Goal: Transaction & Acquisition: Purchase product/service

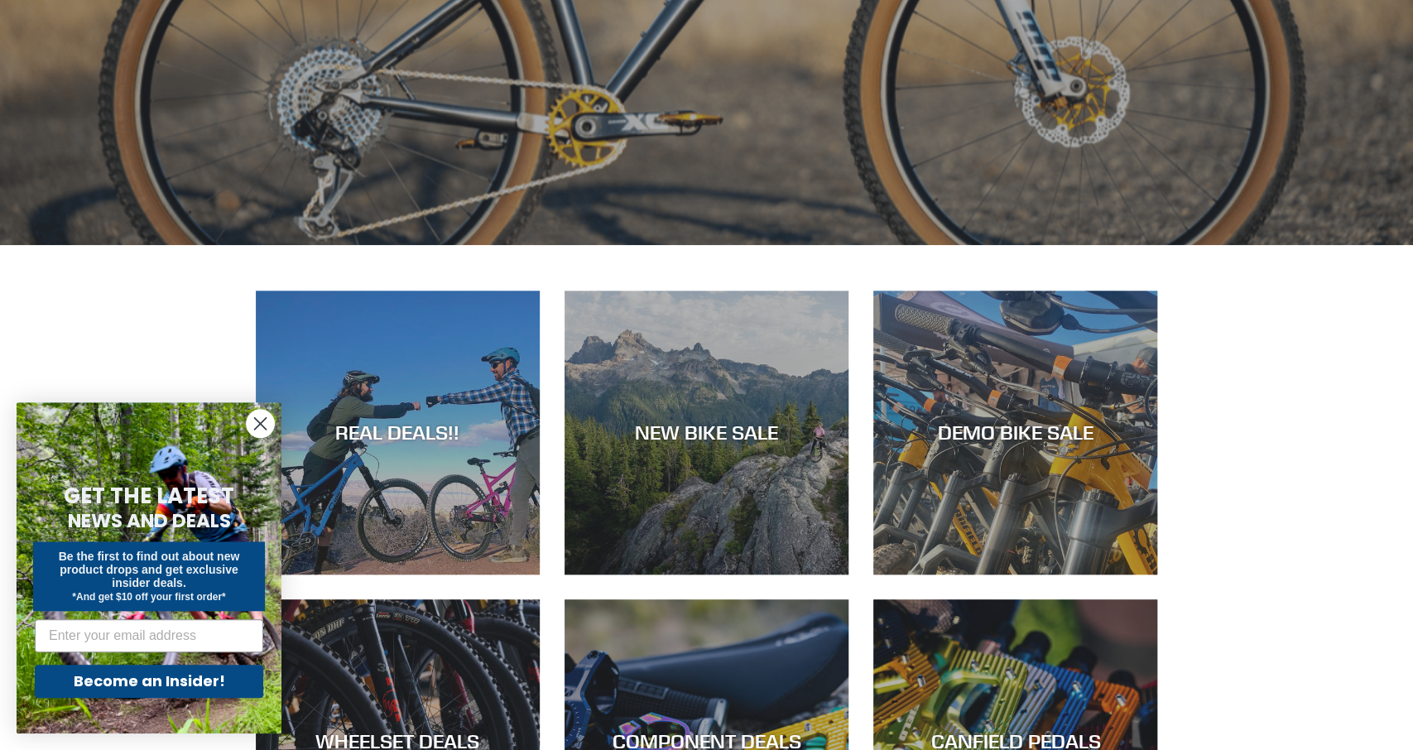
scroll to position [619, 0]
click at [257, 431] on circle "Close dialog" at bounding box center [260, 423] width 27 height 27
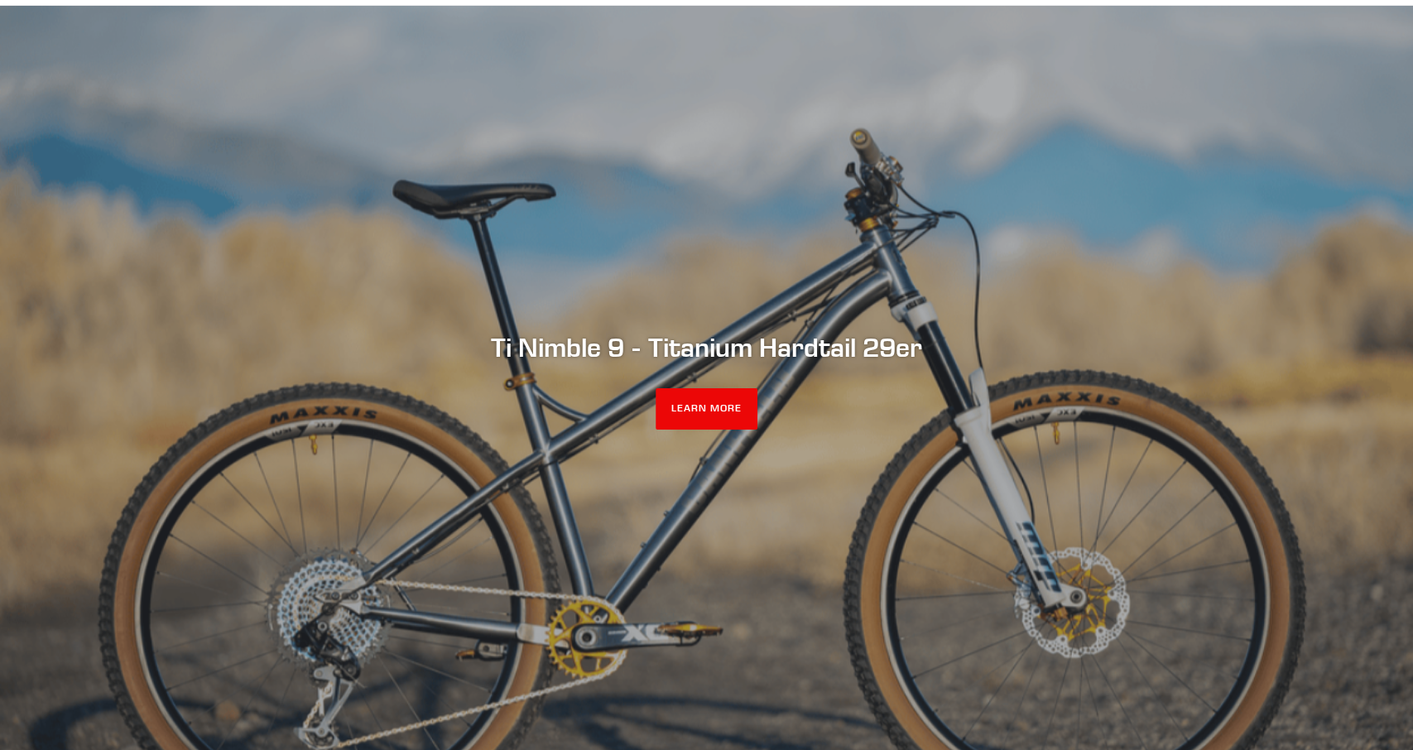
scroll to position [0, 0]
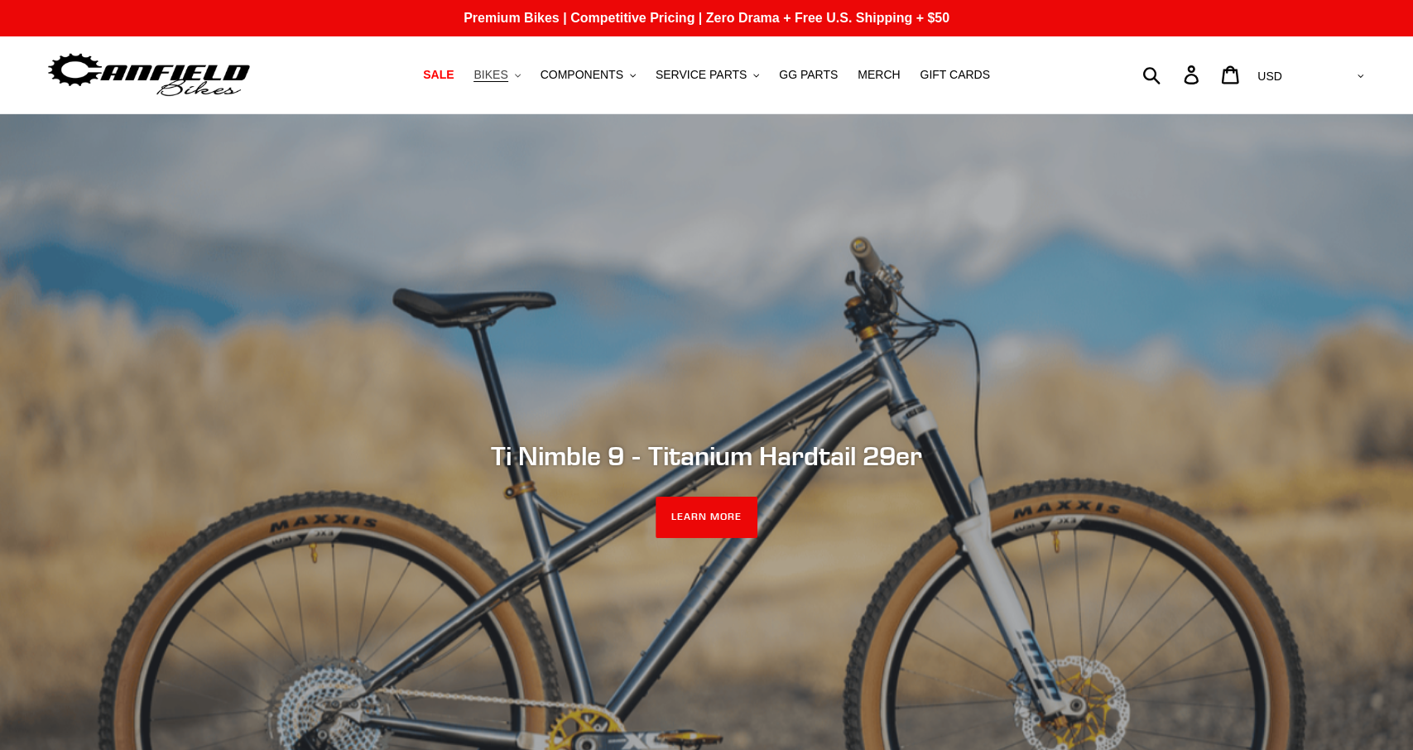
click at [527, 70] on button "BIKES .cls-1{fill:#231f20}" at bounding box center [496, 75] width 63 height 22
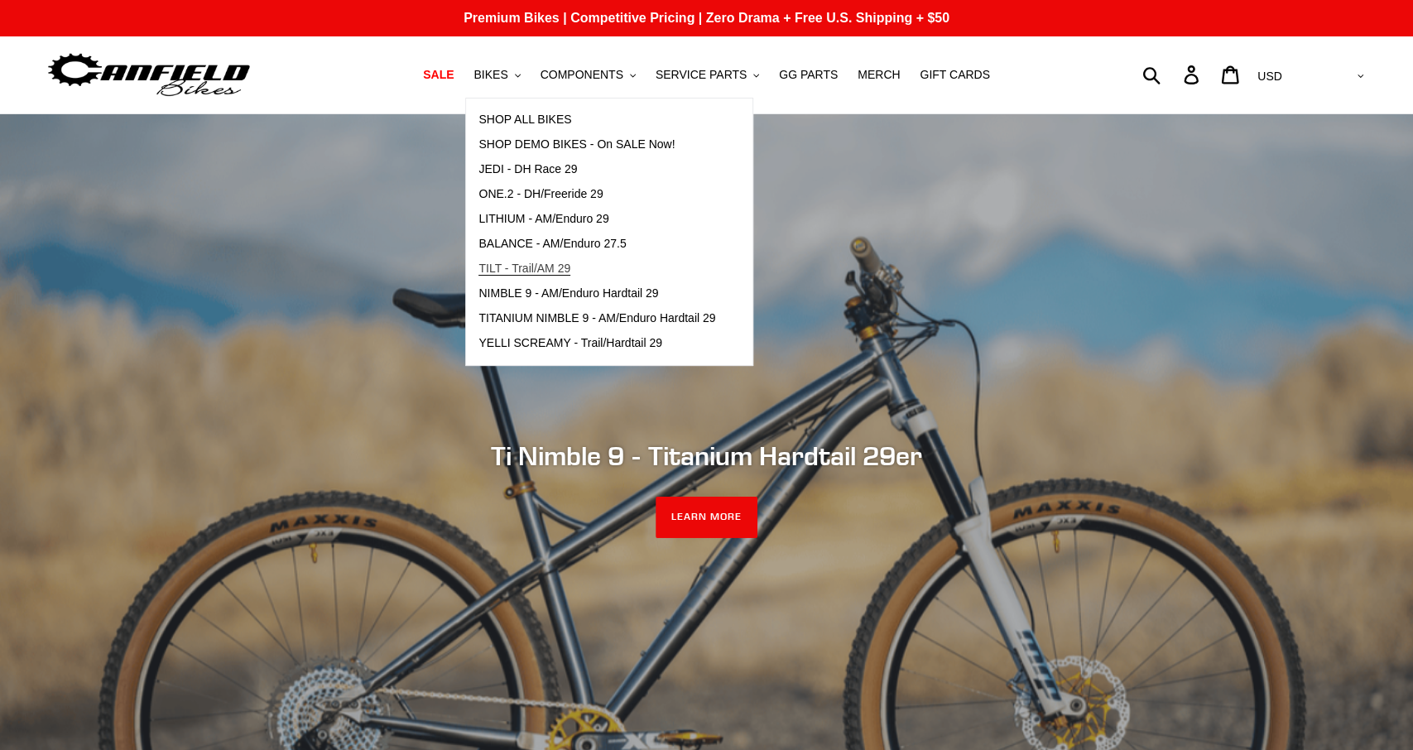
click at [555, 264] on span "TILT - Trail/AM 29" at bounding box center [524, 269] width 92 height 14
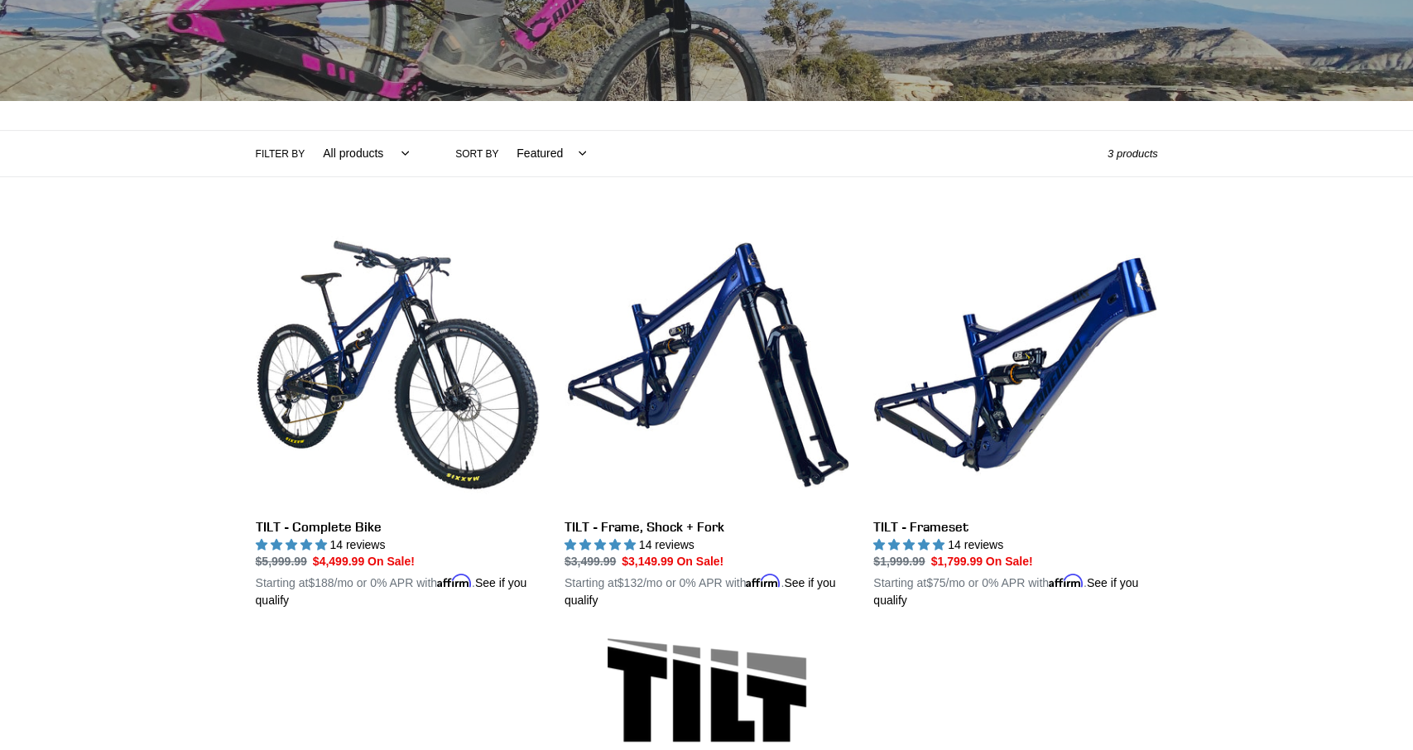
scroll to position [265, 0]
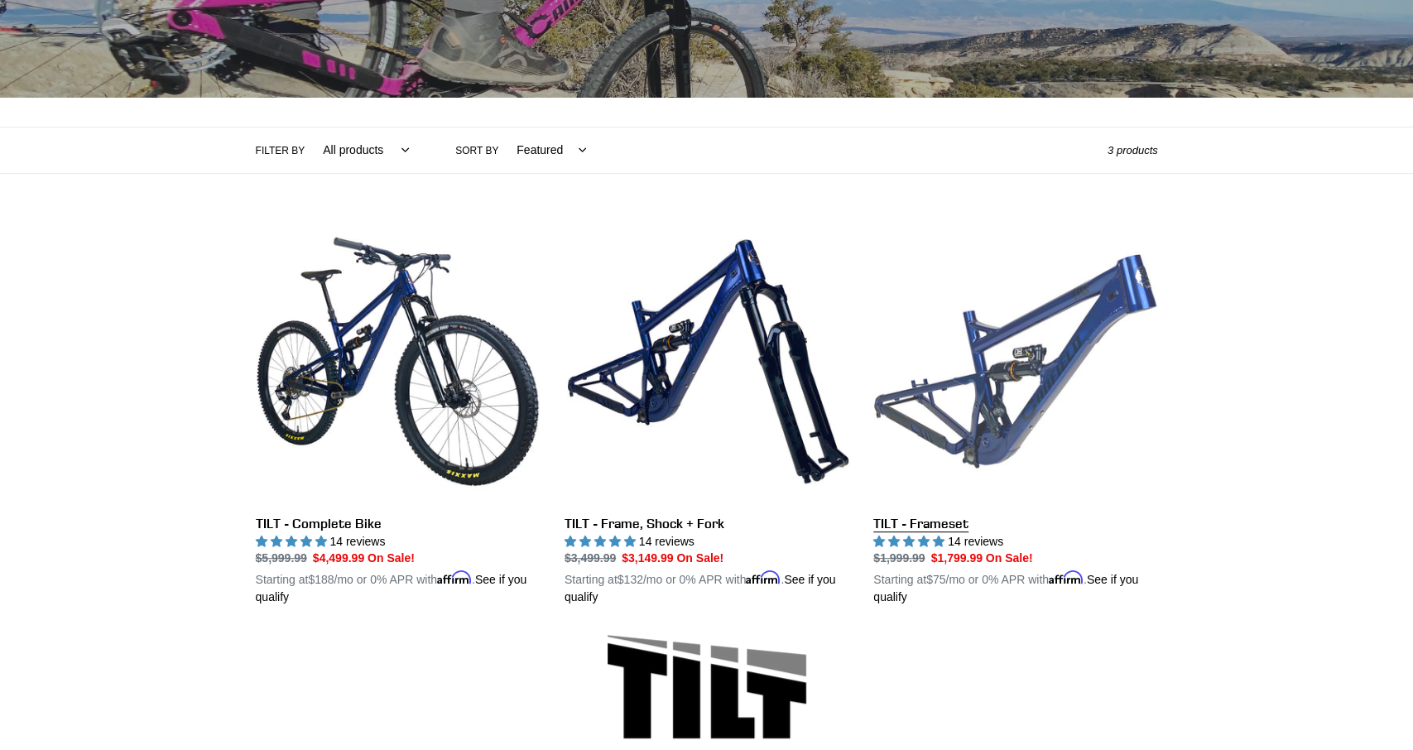
click at [916, 526] on link "TILT - Frameset" at bounding box center [1015, 412] width 284 height 387
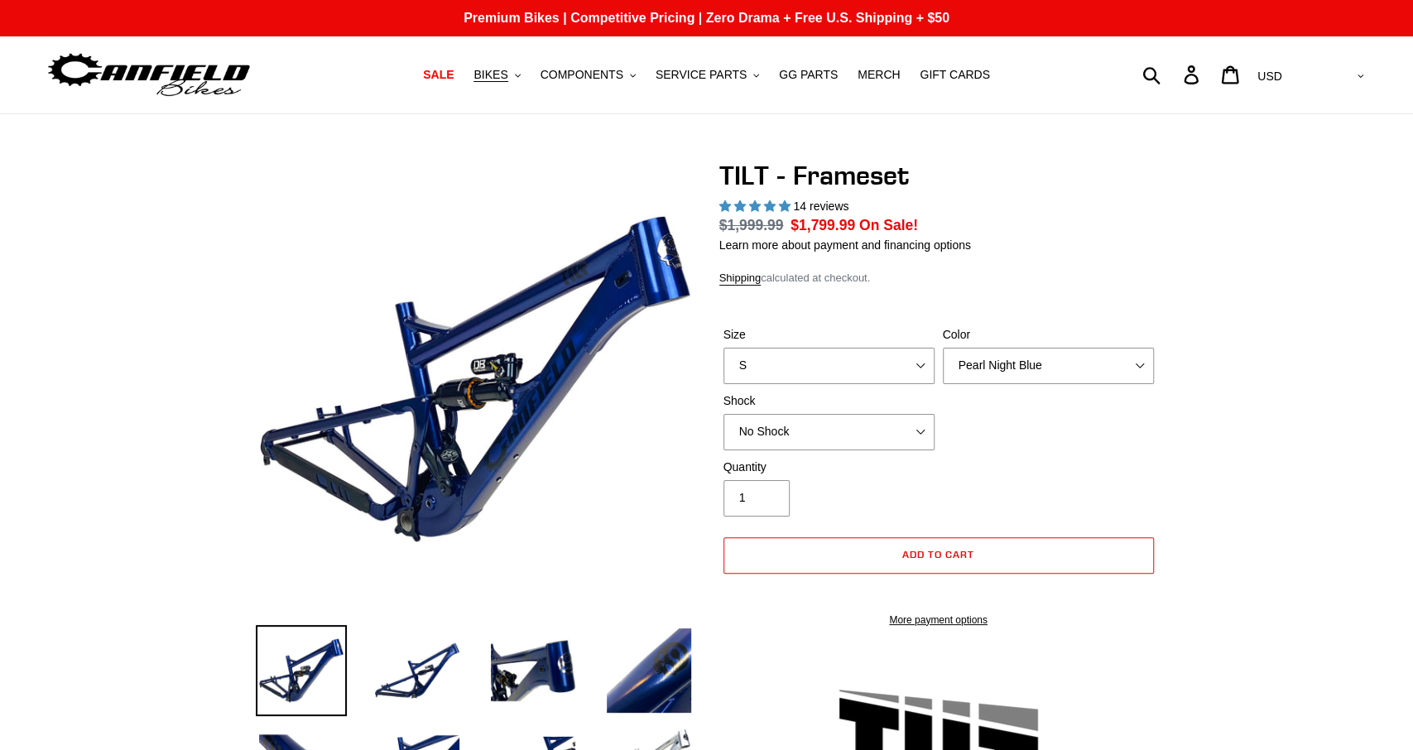
select select "highest-rating"
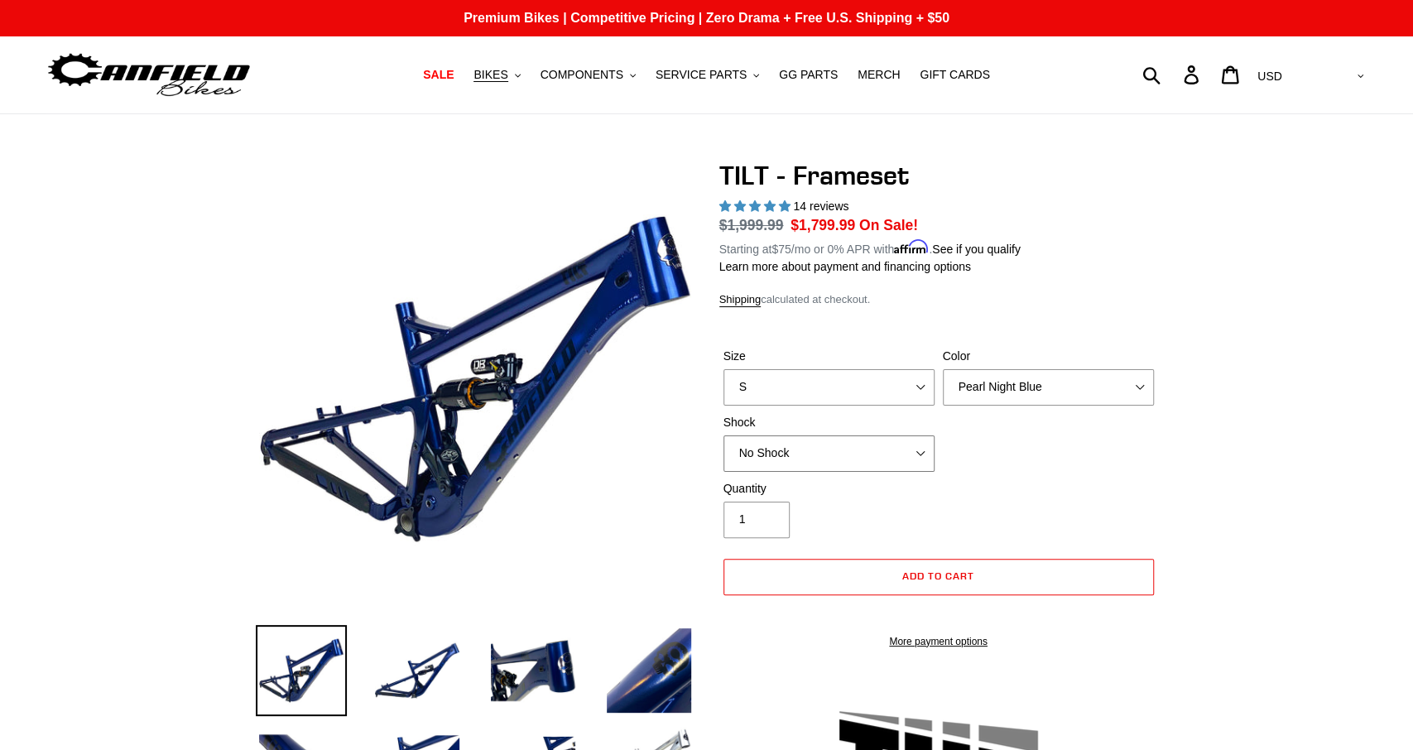
click at [724, 435] on select "No Shock Cane Creek DB Kitsuma Air RockShox Deluxe Ultimate Fox FLOAT X EXT Sto…" at bounding box center [829, 453] width 211 height 36
select select "RockShox Deluxe Ultimate"
click option "RockShox Deluxe Ultimate" at bounding box center [0, 0] width 0 height 0
click at [724, 369] on select "S M L XL" at bounding box center [829, 387] width 211 height 36
click at [920, 397] on select "S M L XL" at bounding box center [829, 387] width 211 height 36
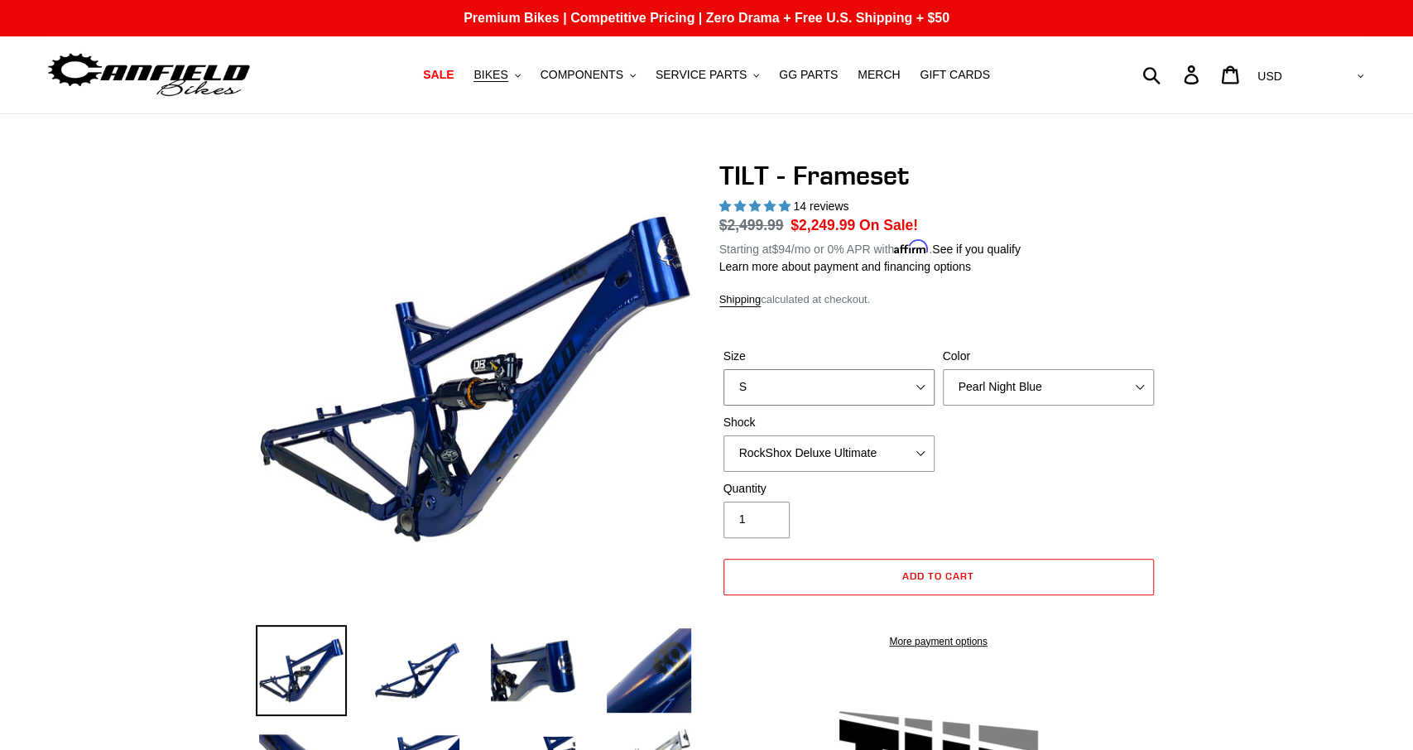
click at [724, 369] on select "S M L XL" at bounding box center [829, 387] width 211 height 36
select select "L"
click option "L" at bounding box center [0, 0] width 0 height 0
click at [733, 297] on link "Shipping" at bounding box center [740, 300] width 42 height 14
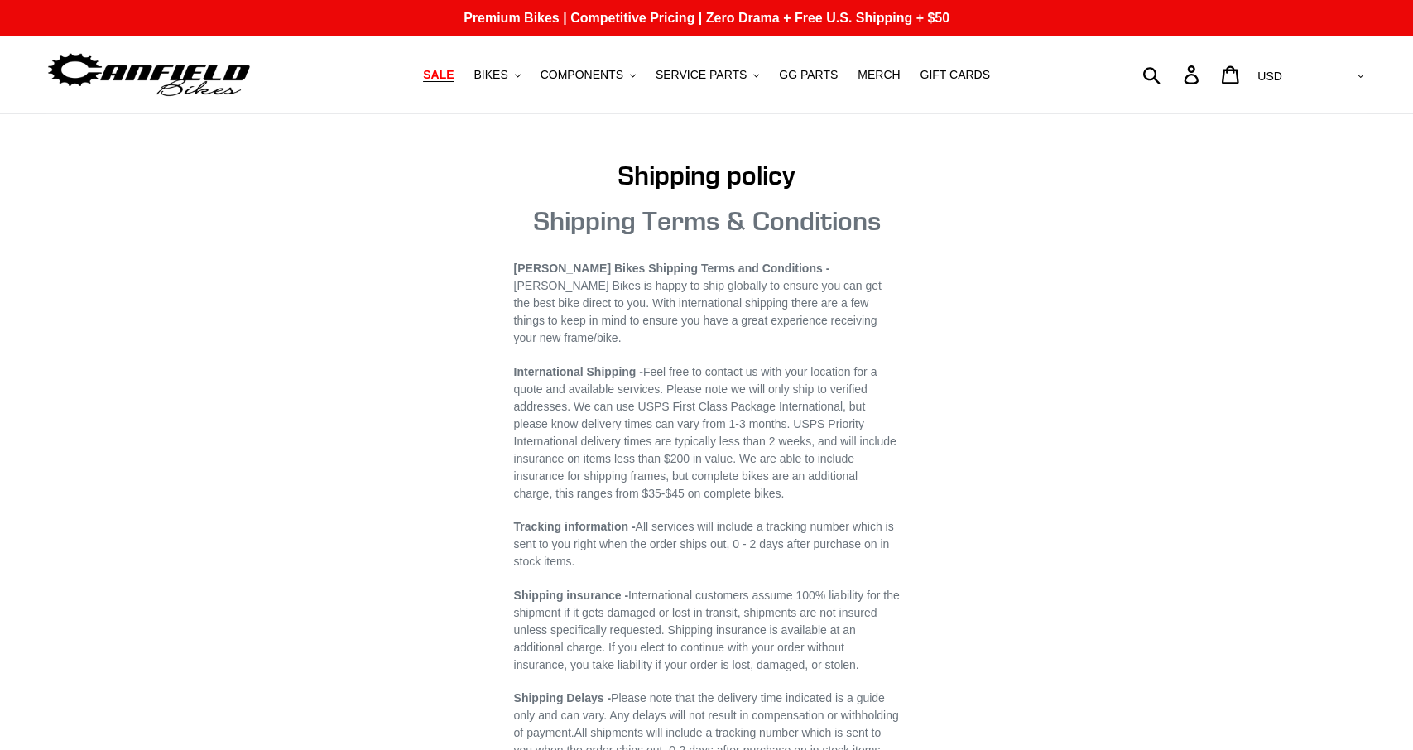
click at [454, 77] on span "SALE" at bounding box center [438, 75] width 31 height 14
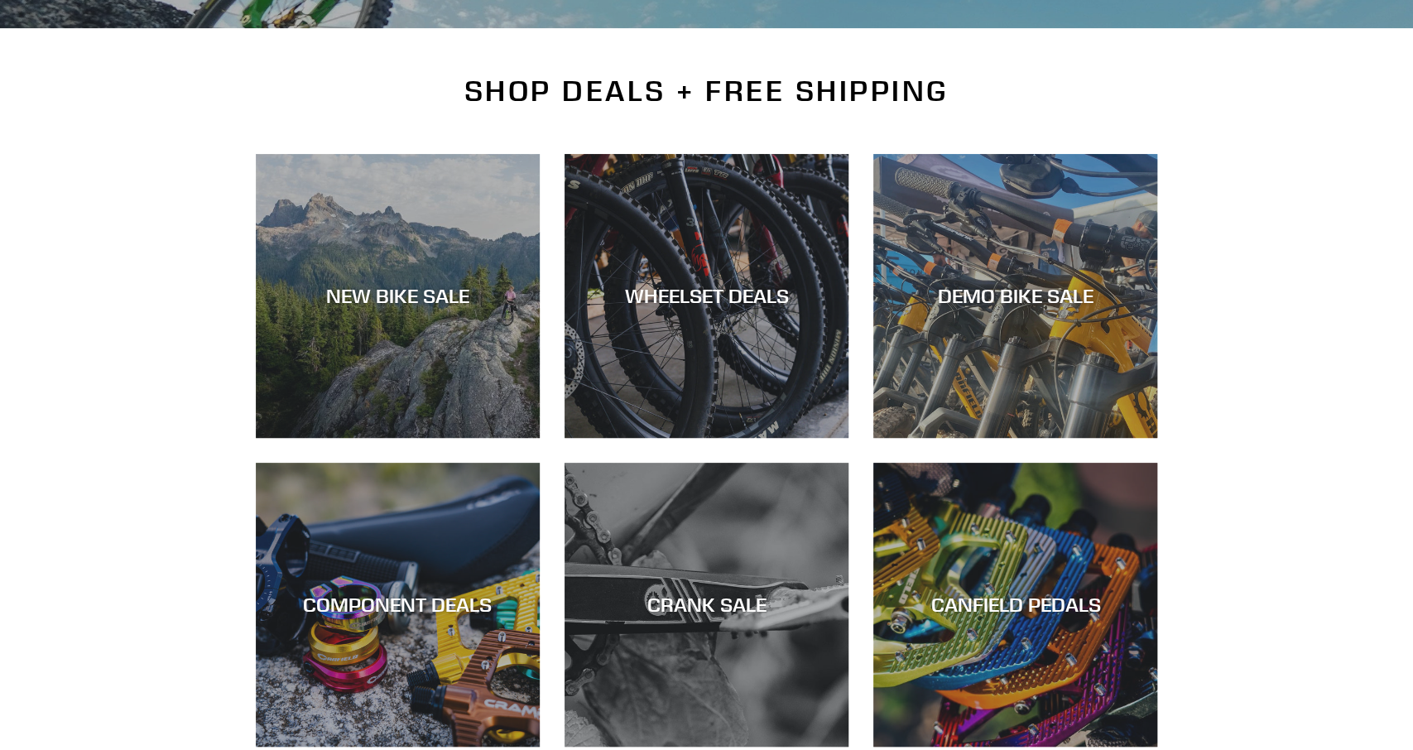
scroll to position [337, 0]
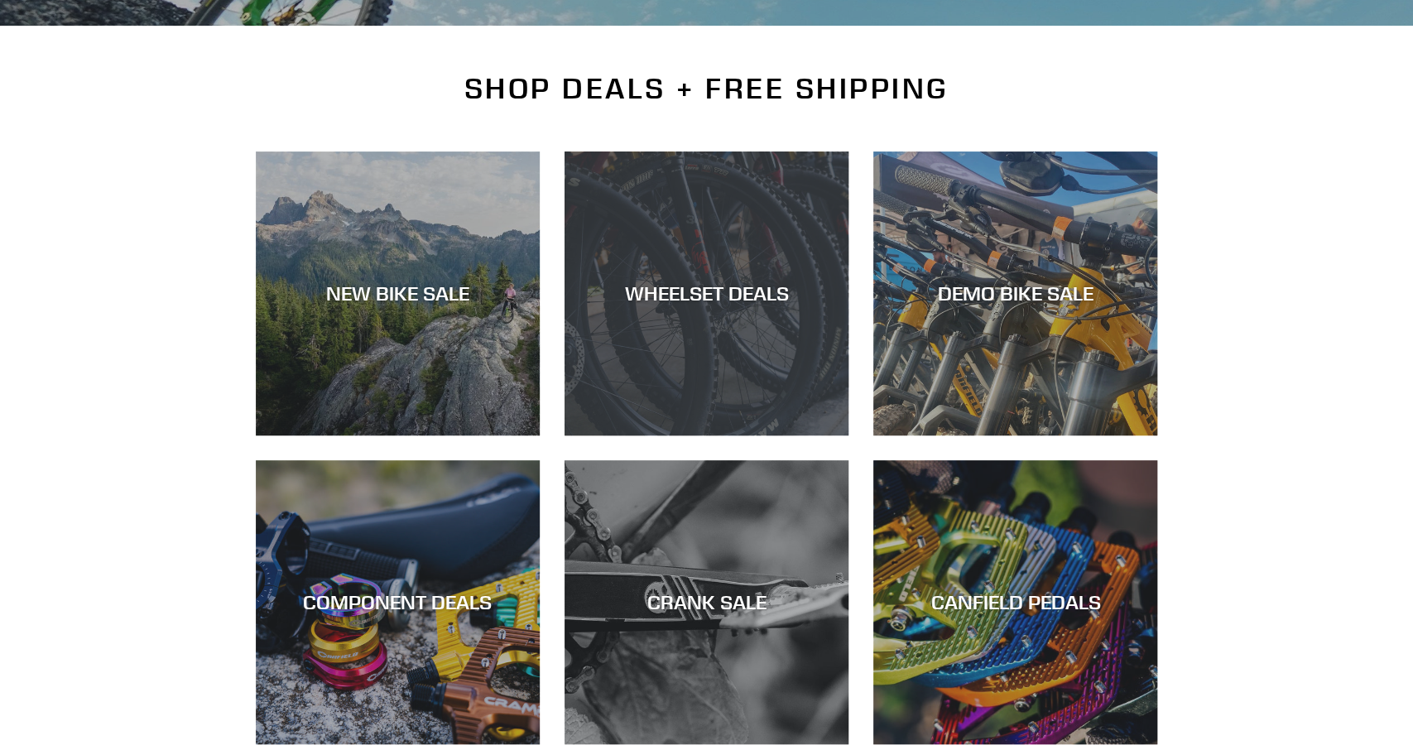
click at [765, 435] on div "WHEELSET DEALS" at bounding box center [707, 435] width 284 height 0
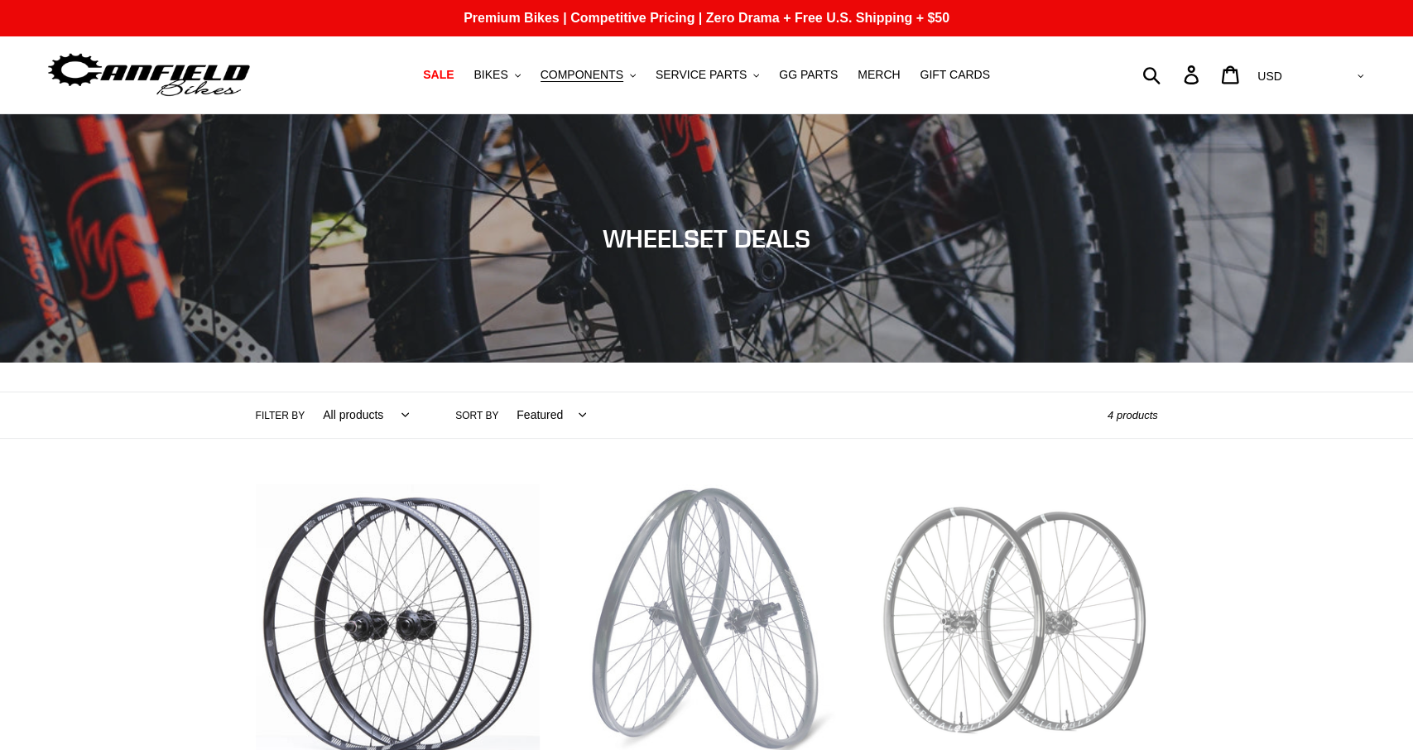
click at [175, 69] on img at bounding box center [149, 75] width 207 height 52
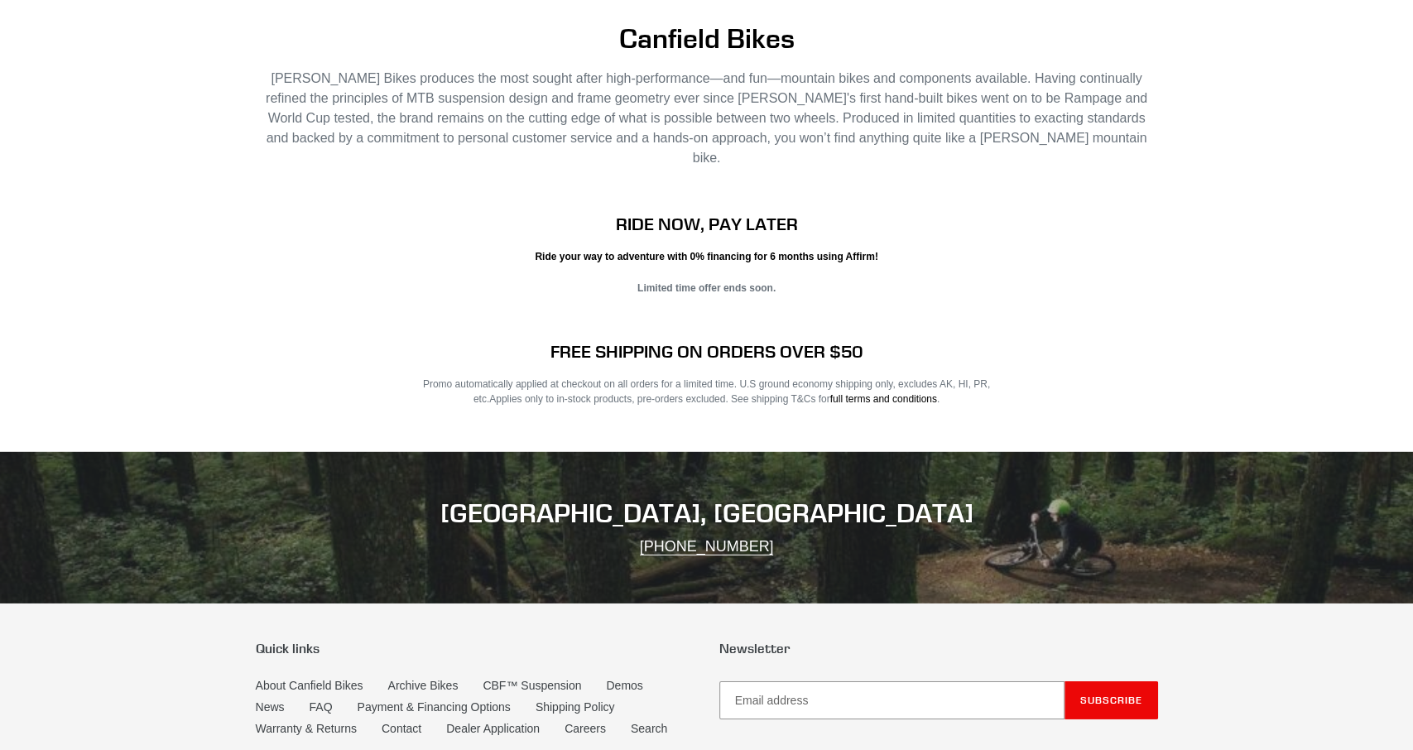
scroll to position [3358, 0]
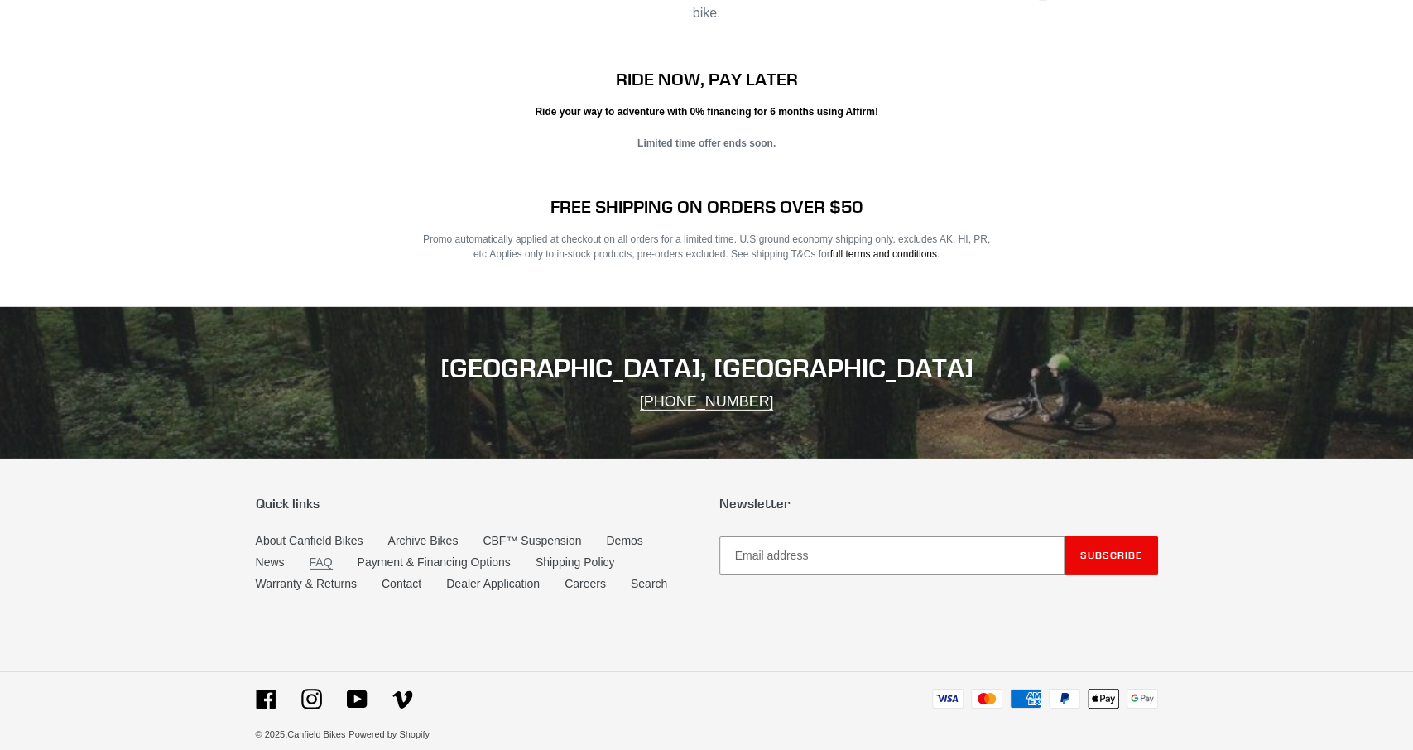
click at [315, 555] on link "FAQ" at bounding box center [321, 562] width 23 height 14
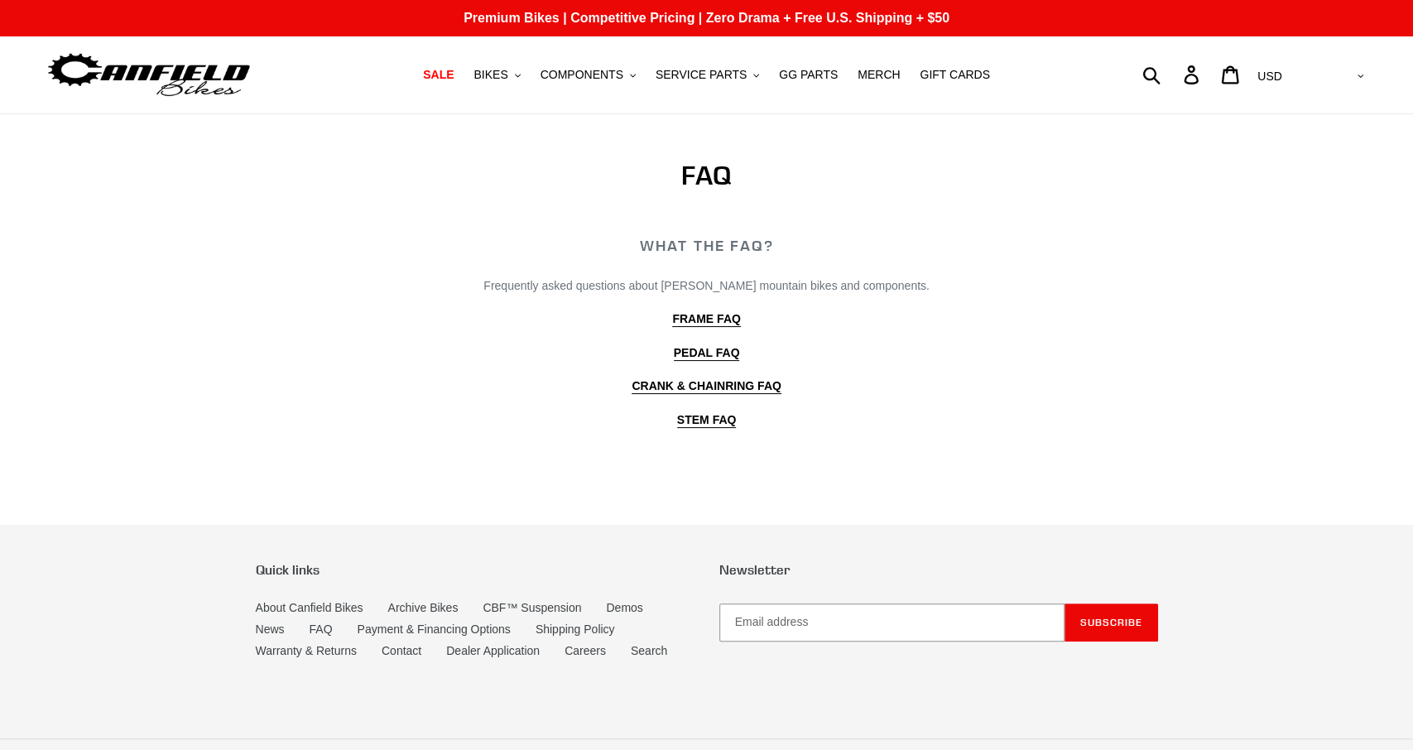
click at [711, 309] on div "WHAT THE FAQ? Frequently asked questions about [PERSON_NAME] mountain bikes and…" at bounding box center [707, 358] width 748 height 243
click at [703, 318] on b "FRAME FAQ" at bounding box center [706, 318] width 68 height 13
